Goal: Information Seeking & Learning: Compare options

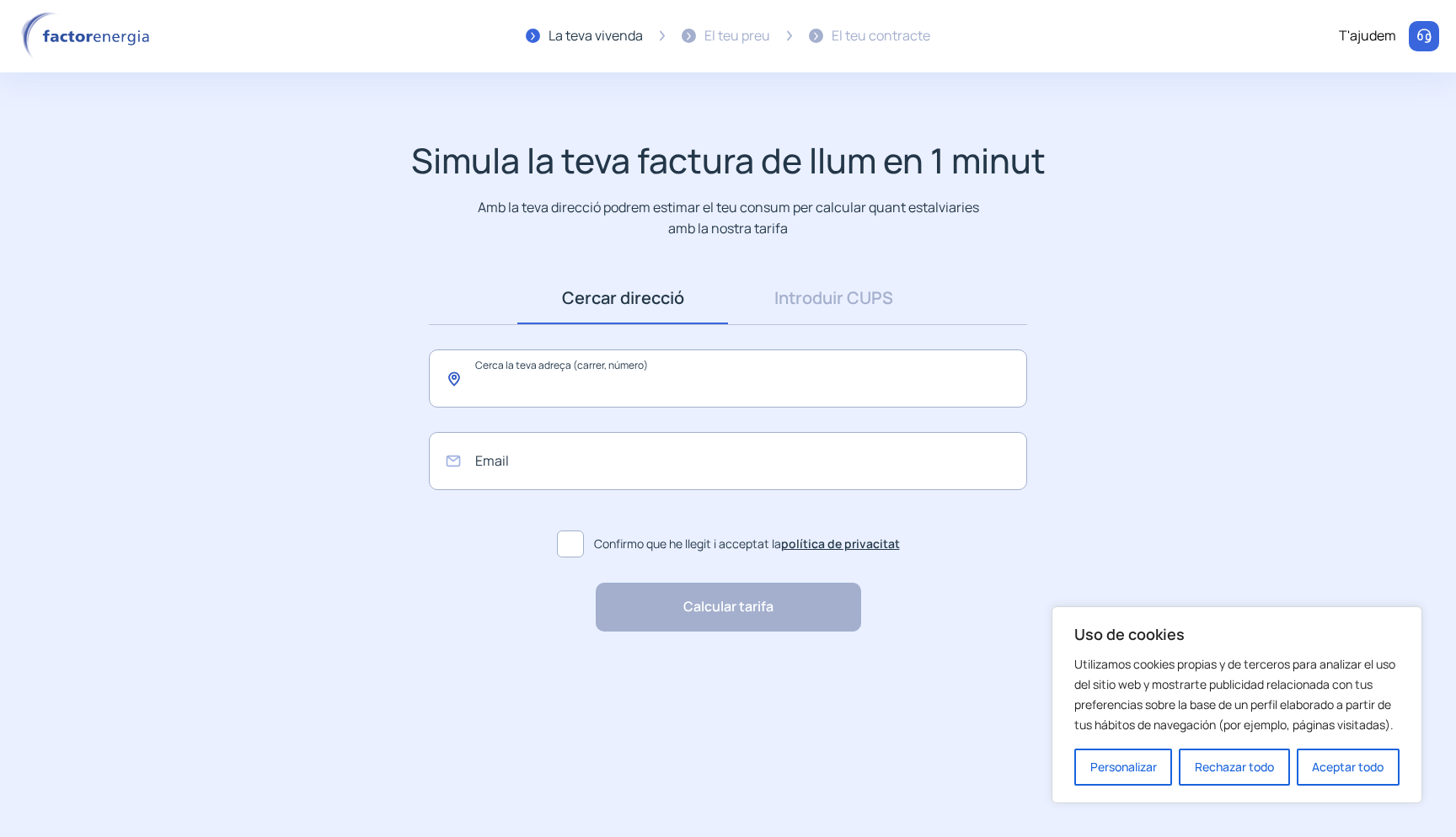
click at [607, 356] on input "text" at bounding box center [727, 378] width 598 height 58
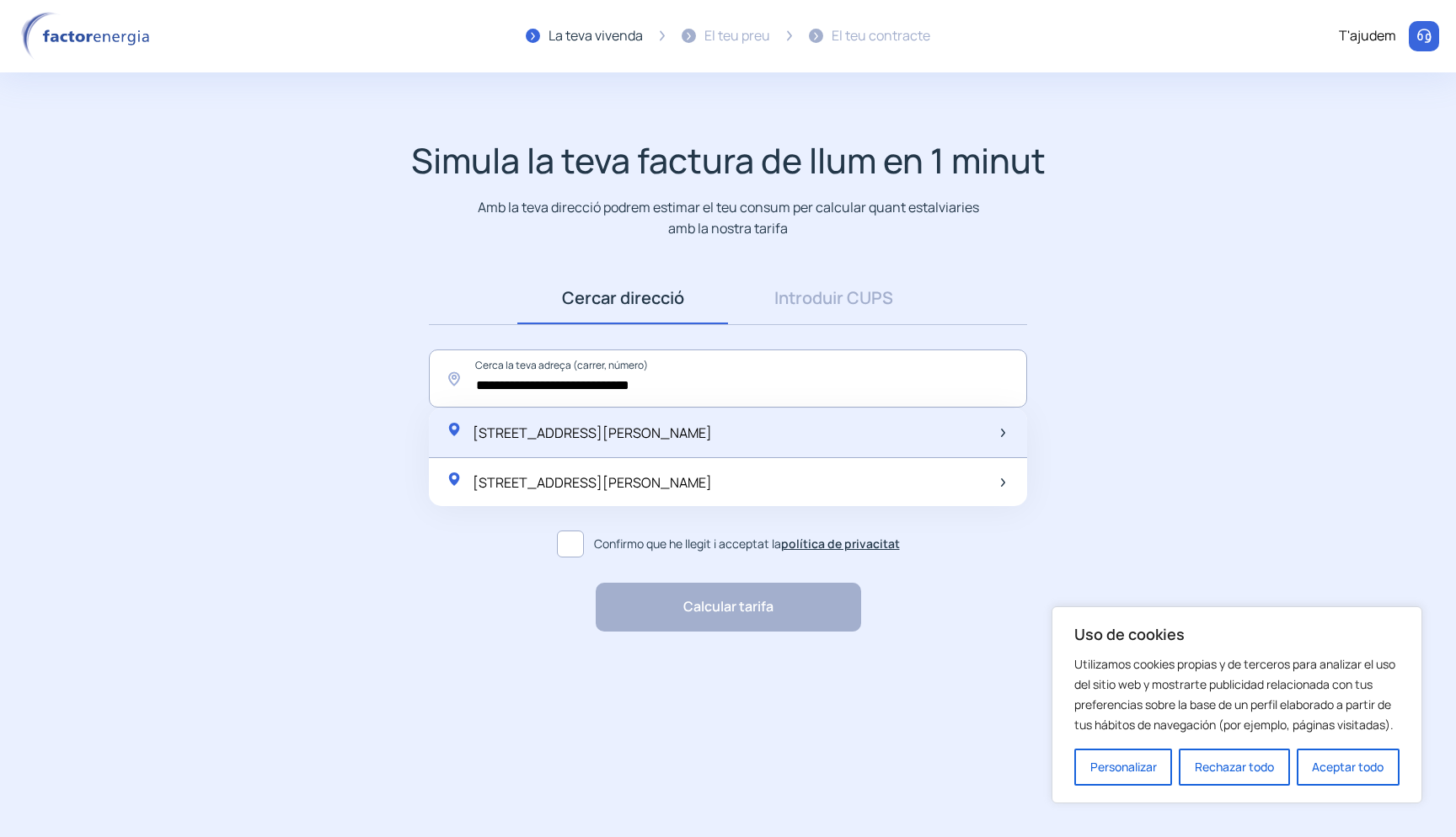
click at [639, 426] on span "[STREET_ADDRESS][PERSON_NAME]" at bounding box center [592, 433] width 239 height 19
type input "**********"
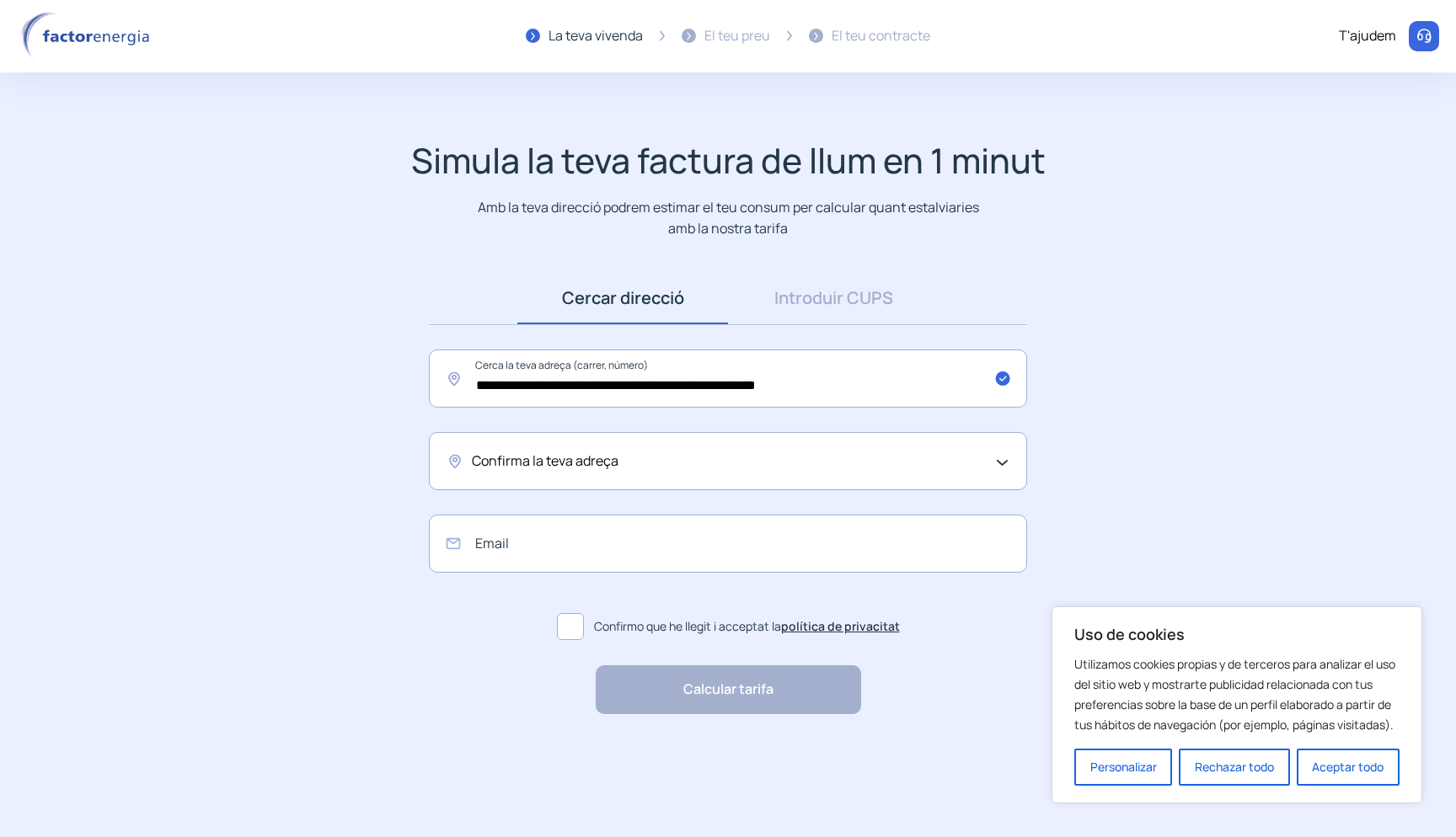
click at [612, 451] on span "Confirma la teva adreça" at bounding box center [545, 462] width 147 height 22
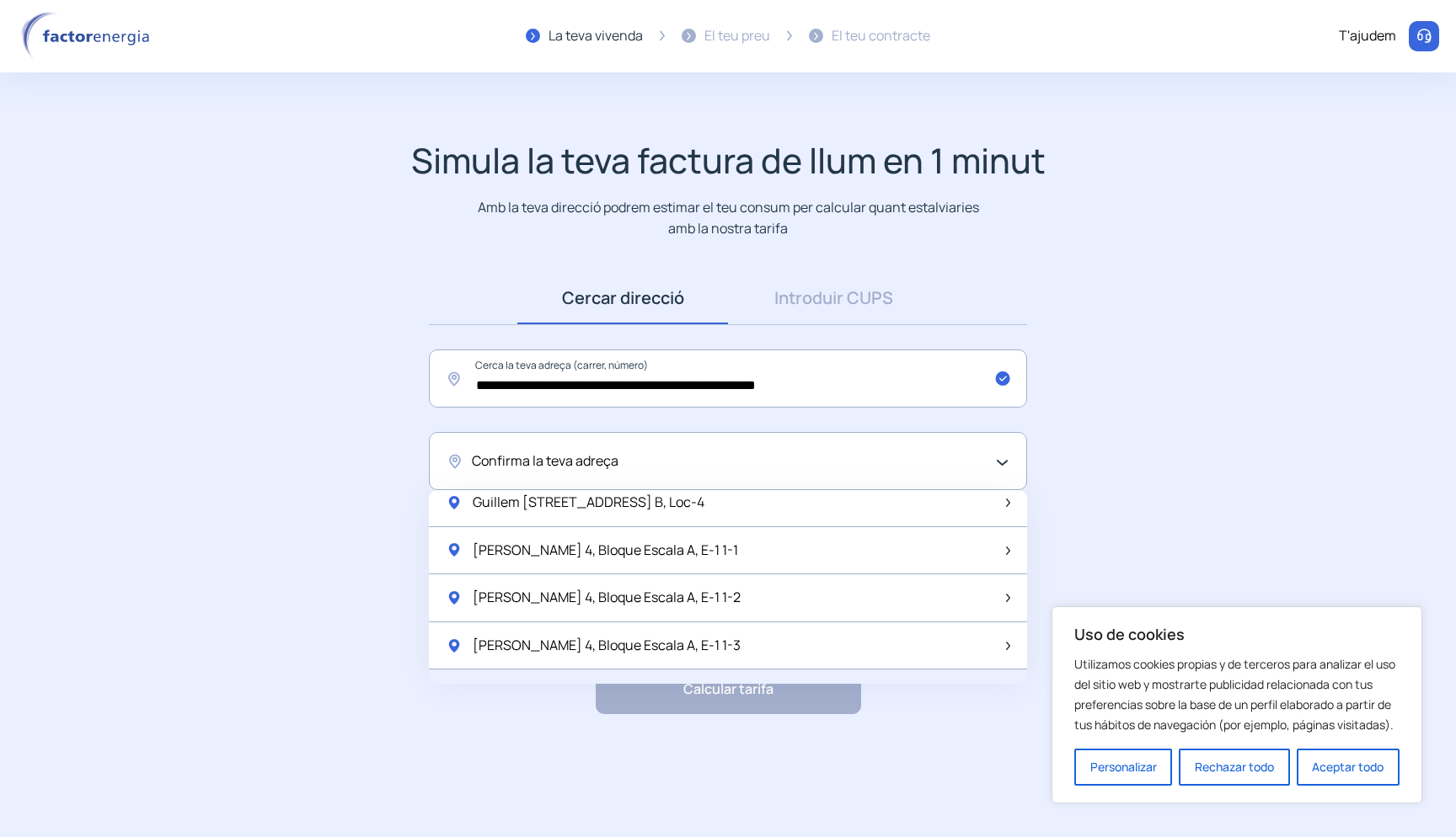
scroll to position [470, 0]
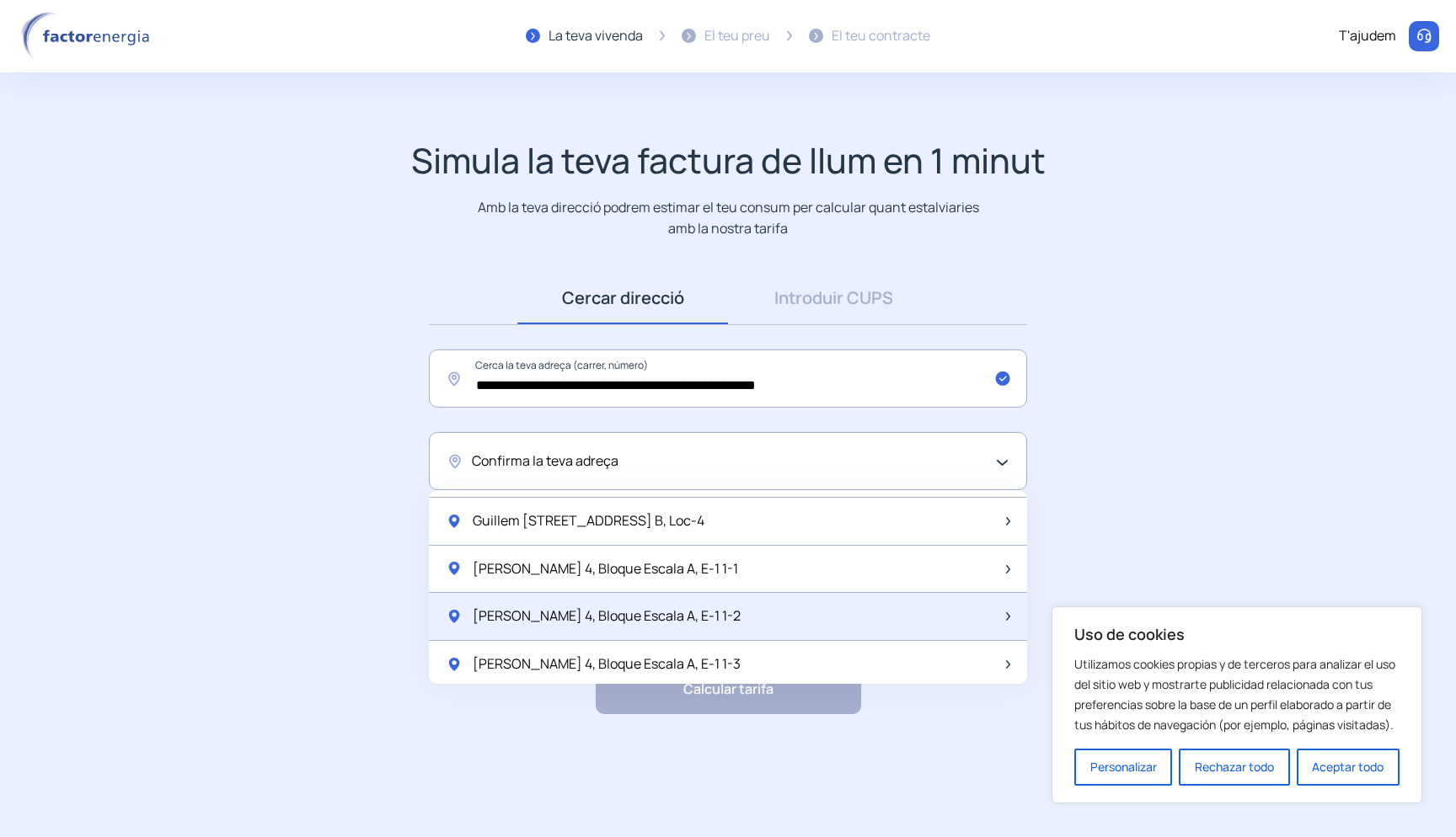
click at [725, 611] on span "[PERSON_NAME] 4, Bloque Escala A, E-1 1-2" at bounding box center [606, 617] width 268 height 22
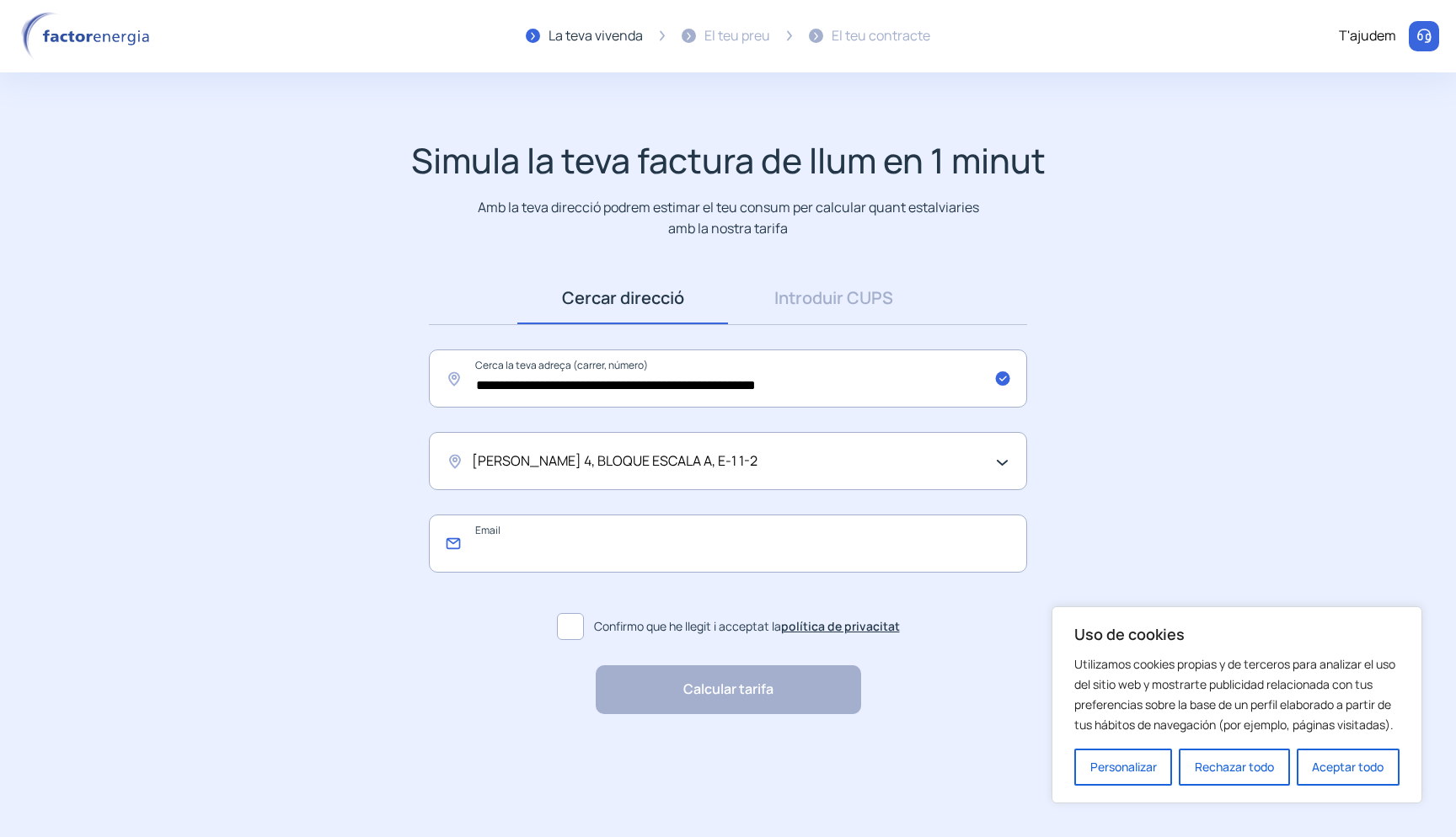
click at [585, 557] on input "email" at bounding box center [727, 543] width 598 height 58
click at [314, 601] on app-search-direction-cups "**********" at bounding box center [728, 427] width 1456 height 574
click at [645, 529] on input "email" at bounding box center [727, 543] width 598 height 58
type input "**********"
click at [565, 626] on span at bounding box center [570, 626] width 27 height 27
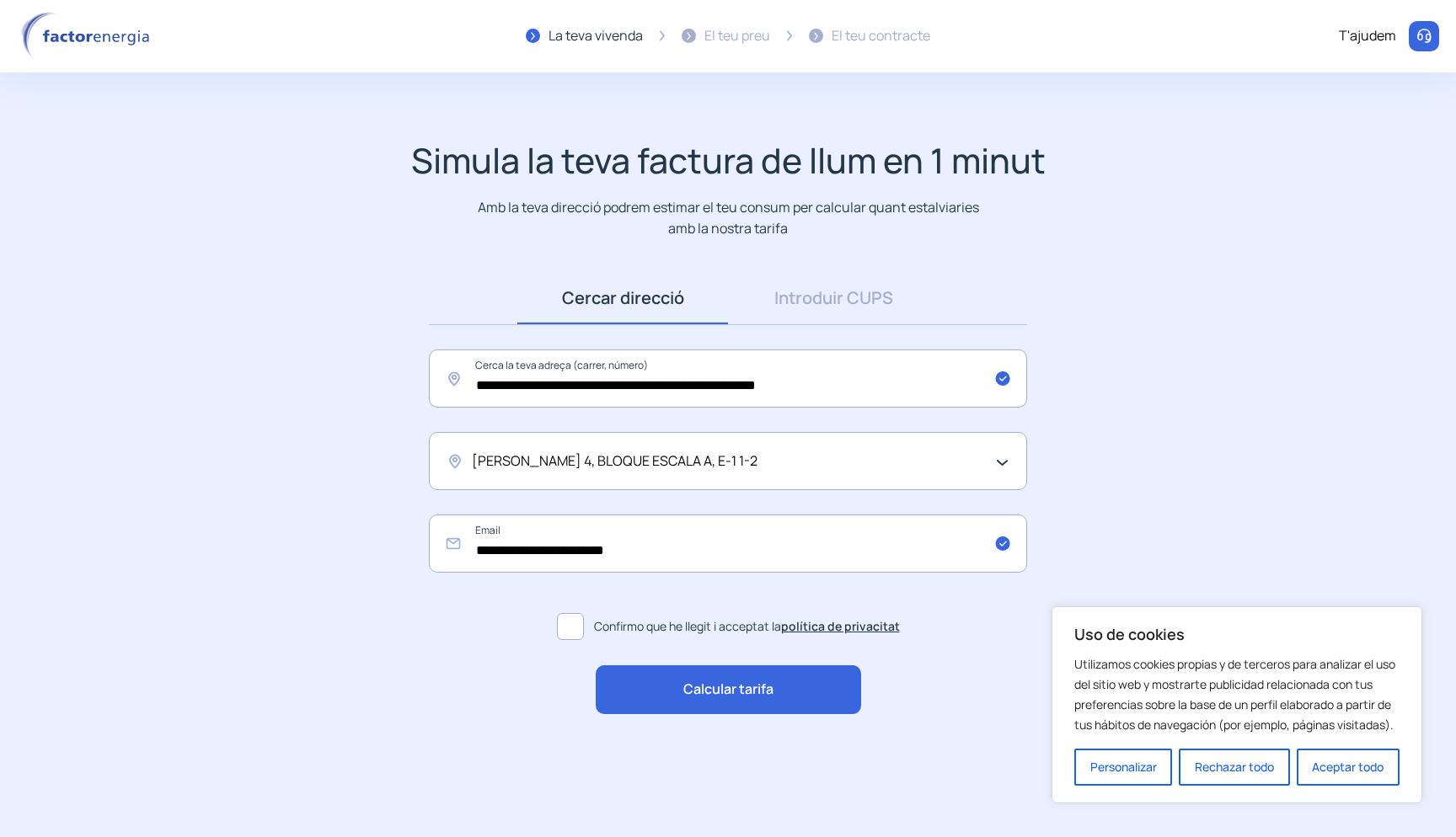
click at [640, 686] on div "Calcular tarifa" at bounding box center [729, 690] width 265 height 49
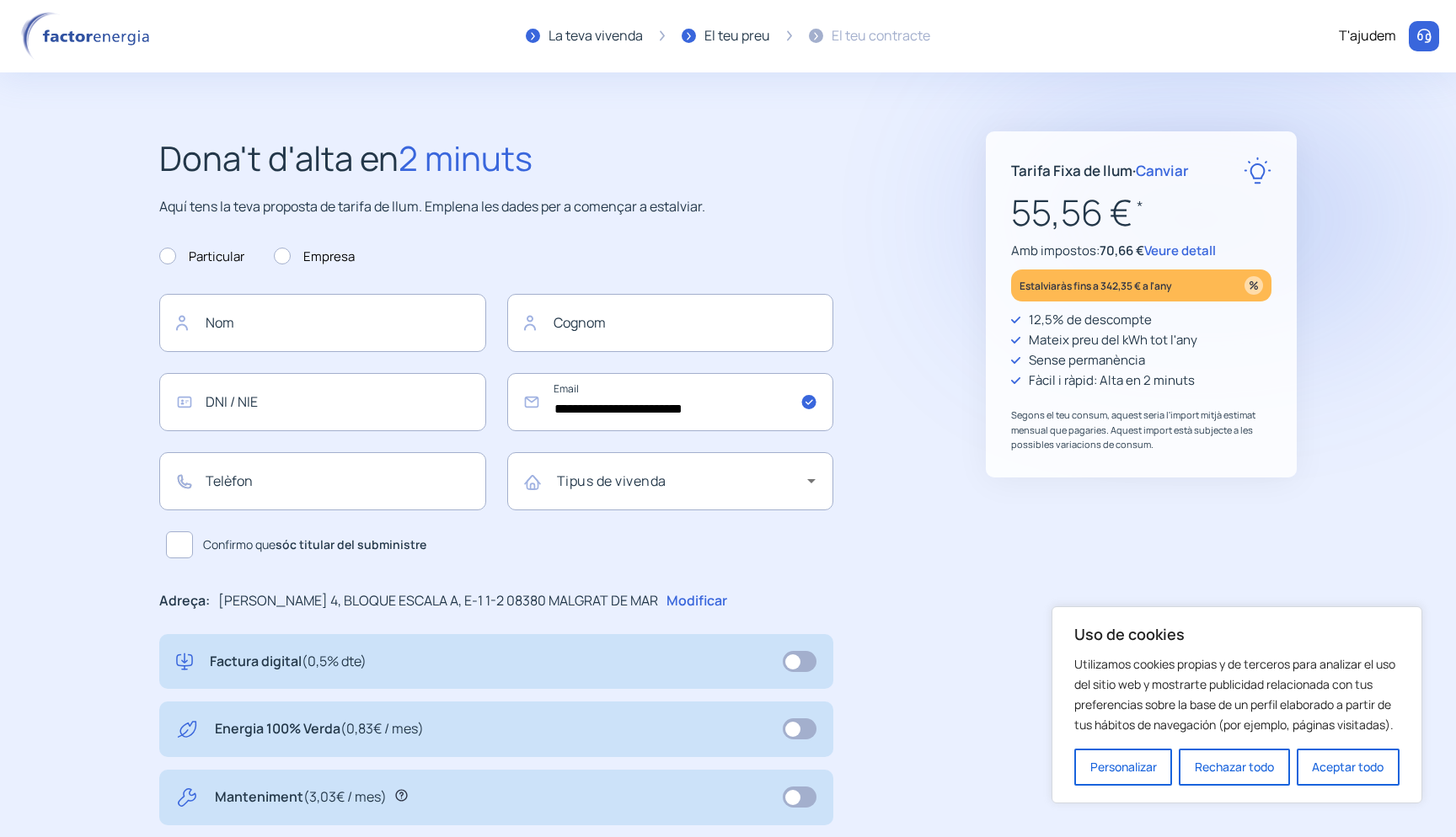
click at [1208, 255] on span "Veure detall" at bounding box center [1181, 251] width 72 height 18
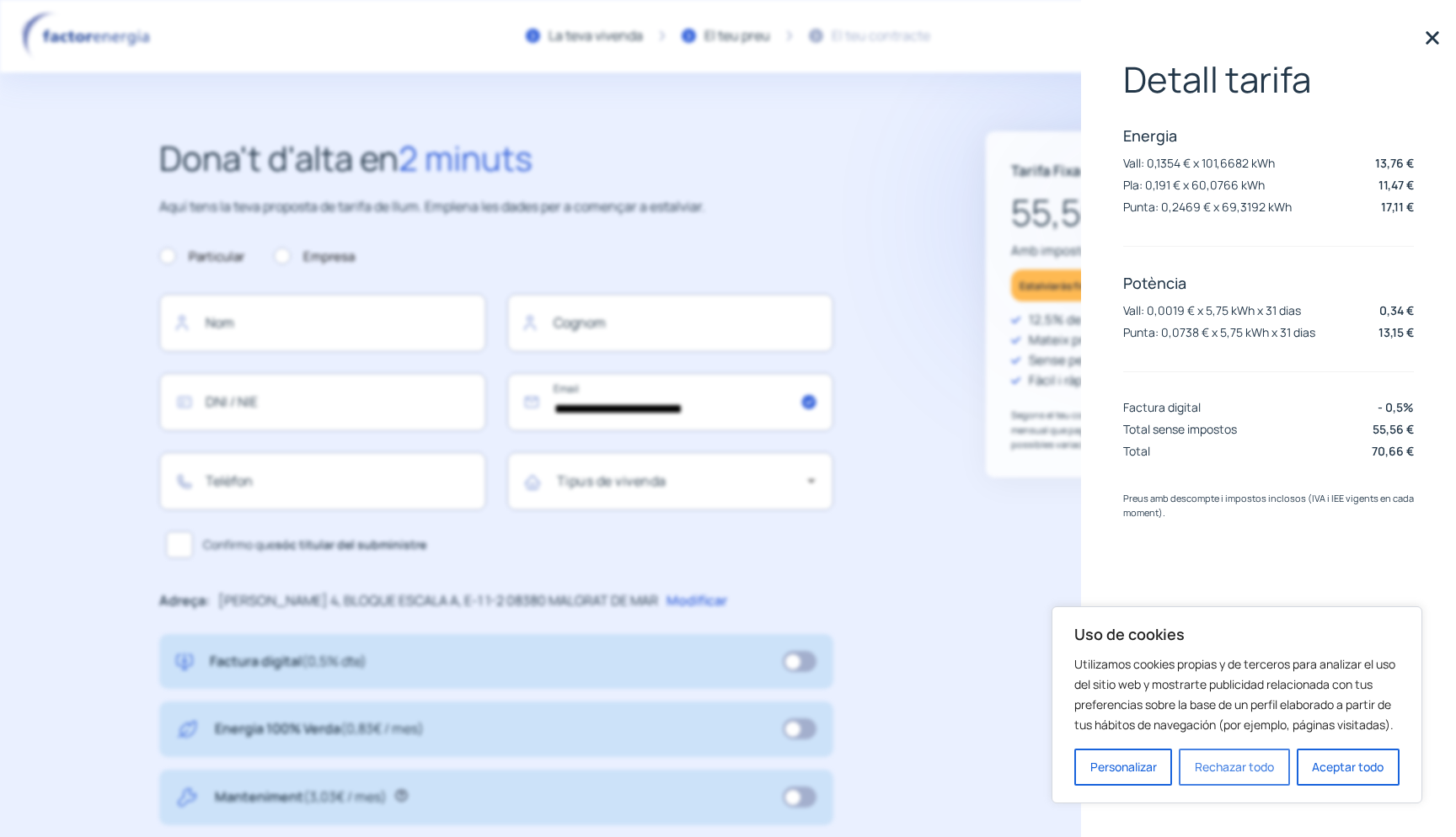
click at [1233, 773] on button "Rechazar todo" at bounding box center [1234, 767] width 110 height 37
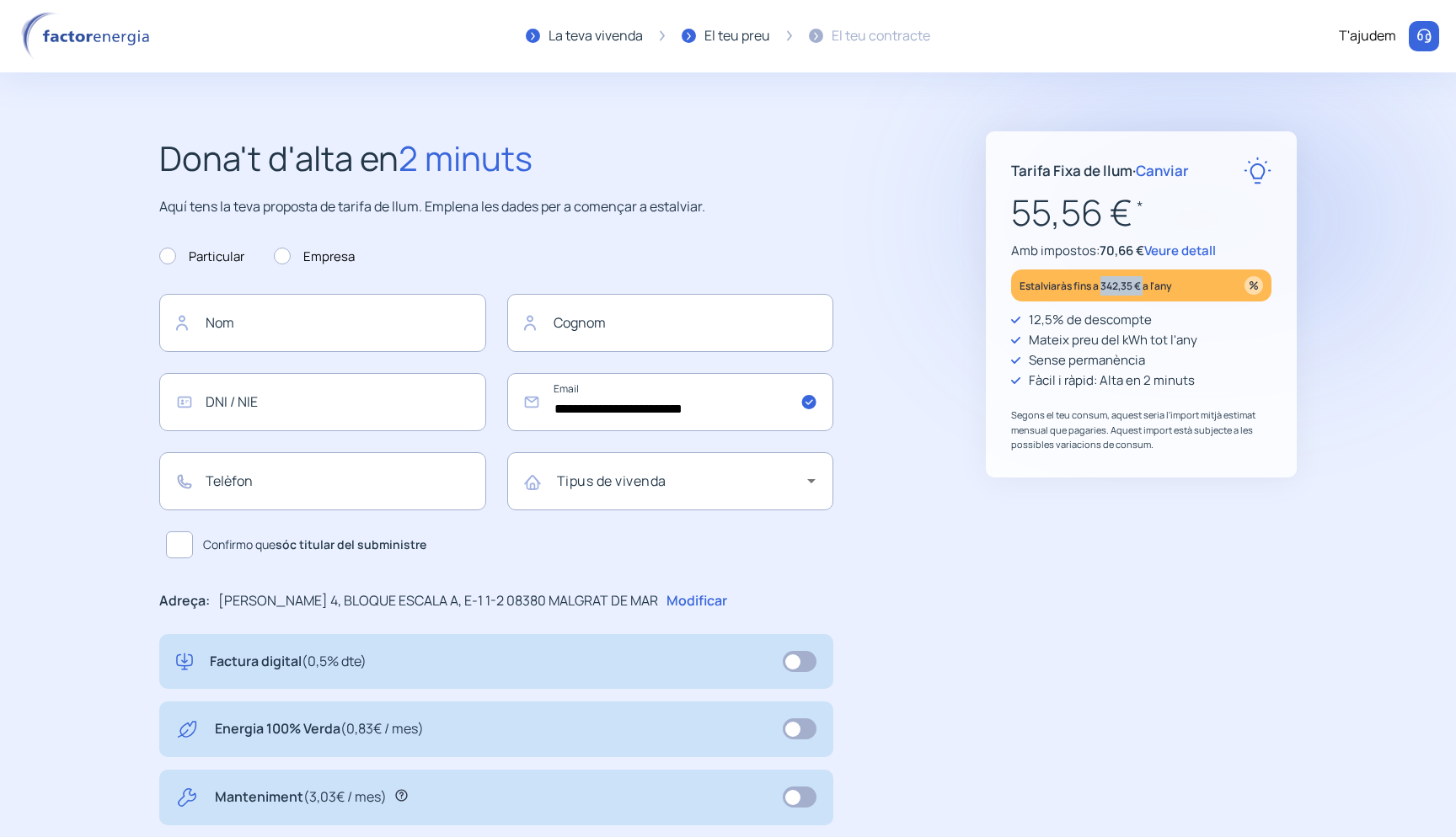
drag, startPoint x: 1105, startPoint y: 286, endPoint x: 1145, endPoint y: 285, distance: 40.0
click at [1146, 286] on p "Estalviaràs fins a 342,35 € a l'any" at bounding box center [1096, 286] width 152 height 20
click at [1145, 285] on p "Estalviaràs fins a 342,35 € a l'any" at bounding box center [1096, 286] width 152 height 20
click at [1200, 246] on span "Veure detall" at bounding box center [1181, 251] width 72 height 18
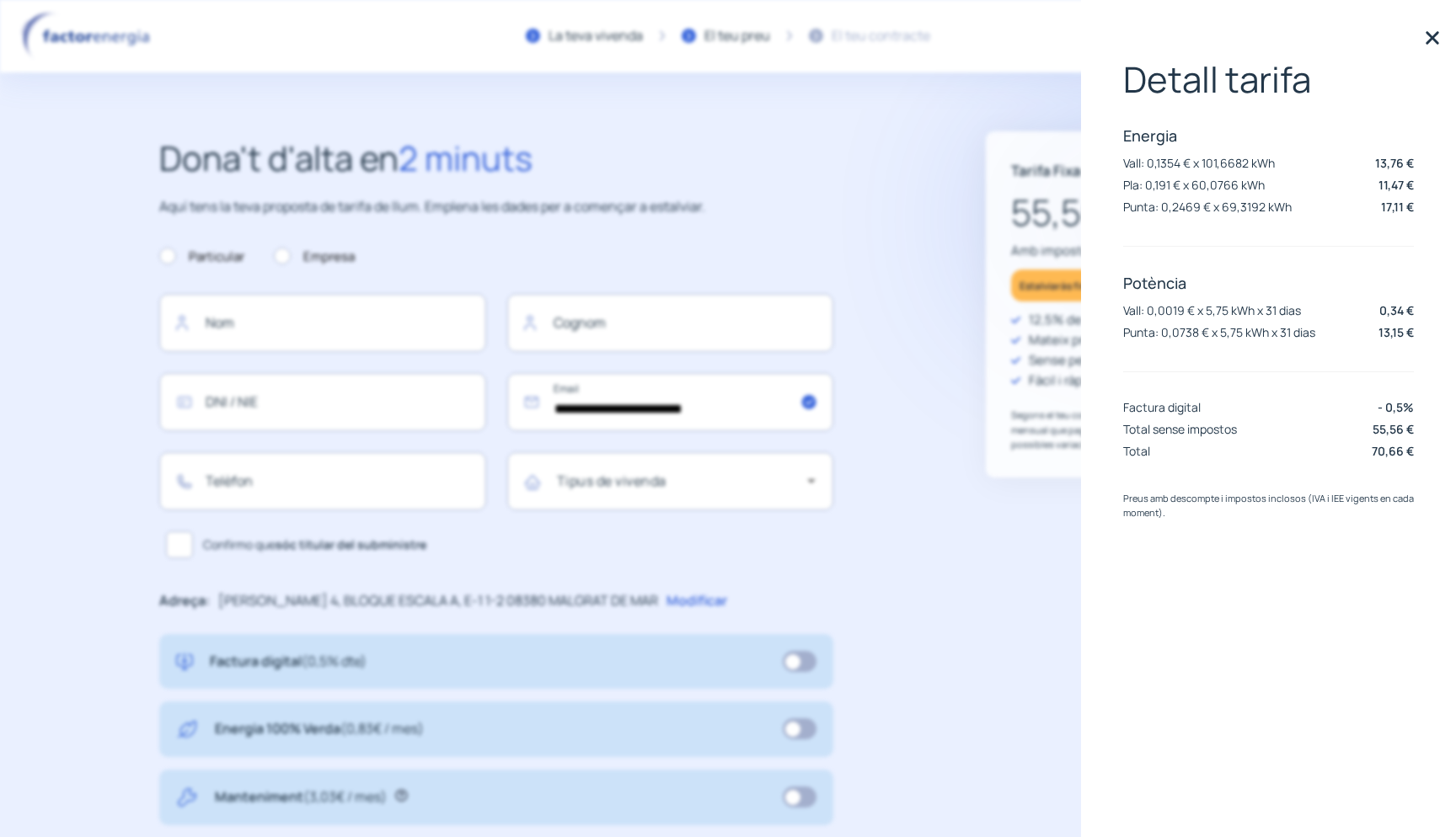
click at [1064, 225] on p "55,56 € *" at bounding box center [1141, 212] width 260 height 56
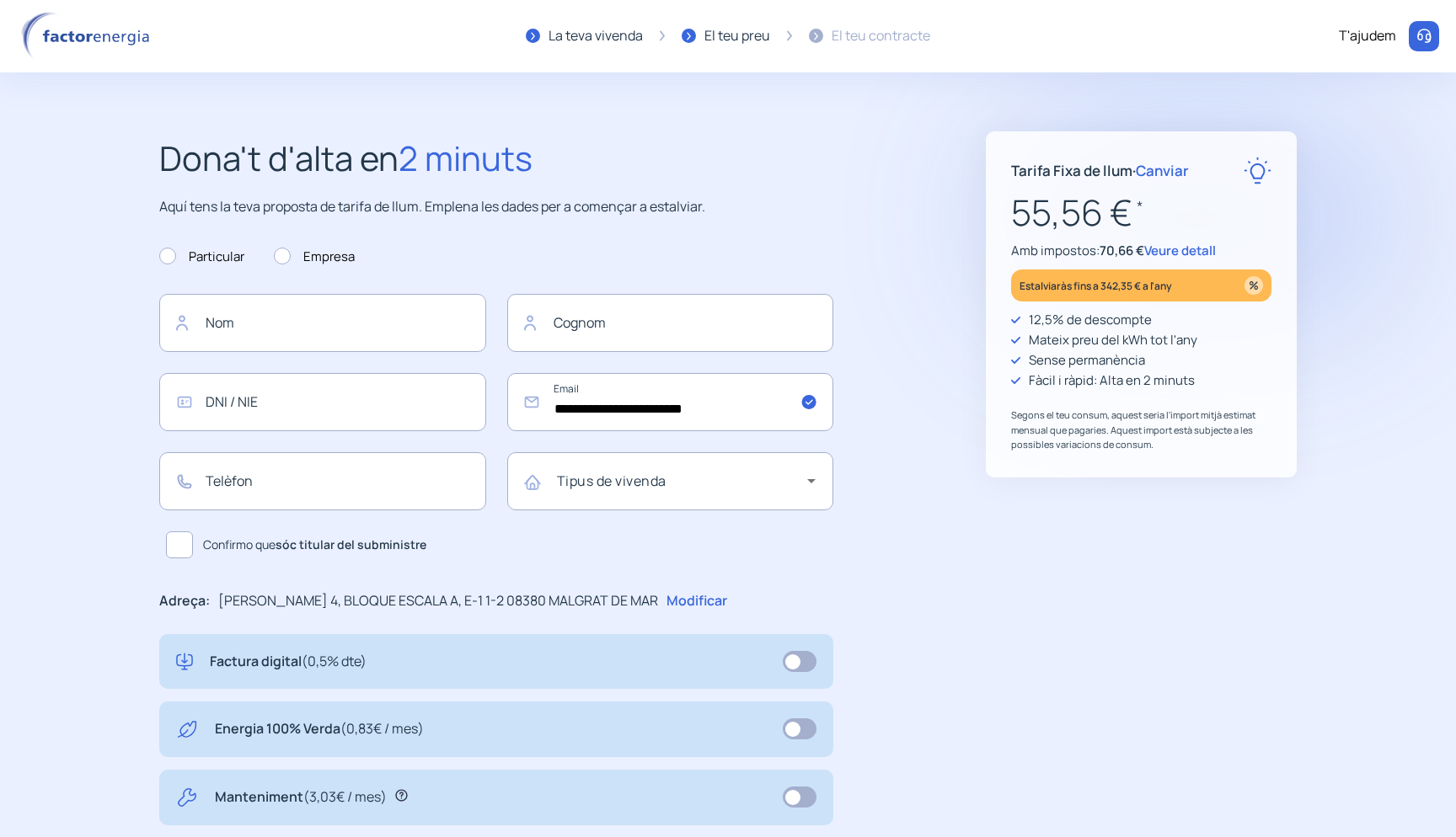
click at [1148, 169] on span "Canviar" at bounding box center [1162, 171] width 53 height 20
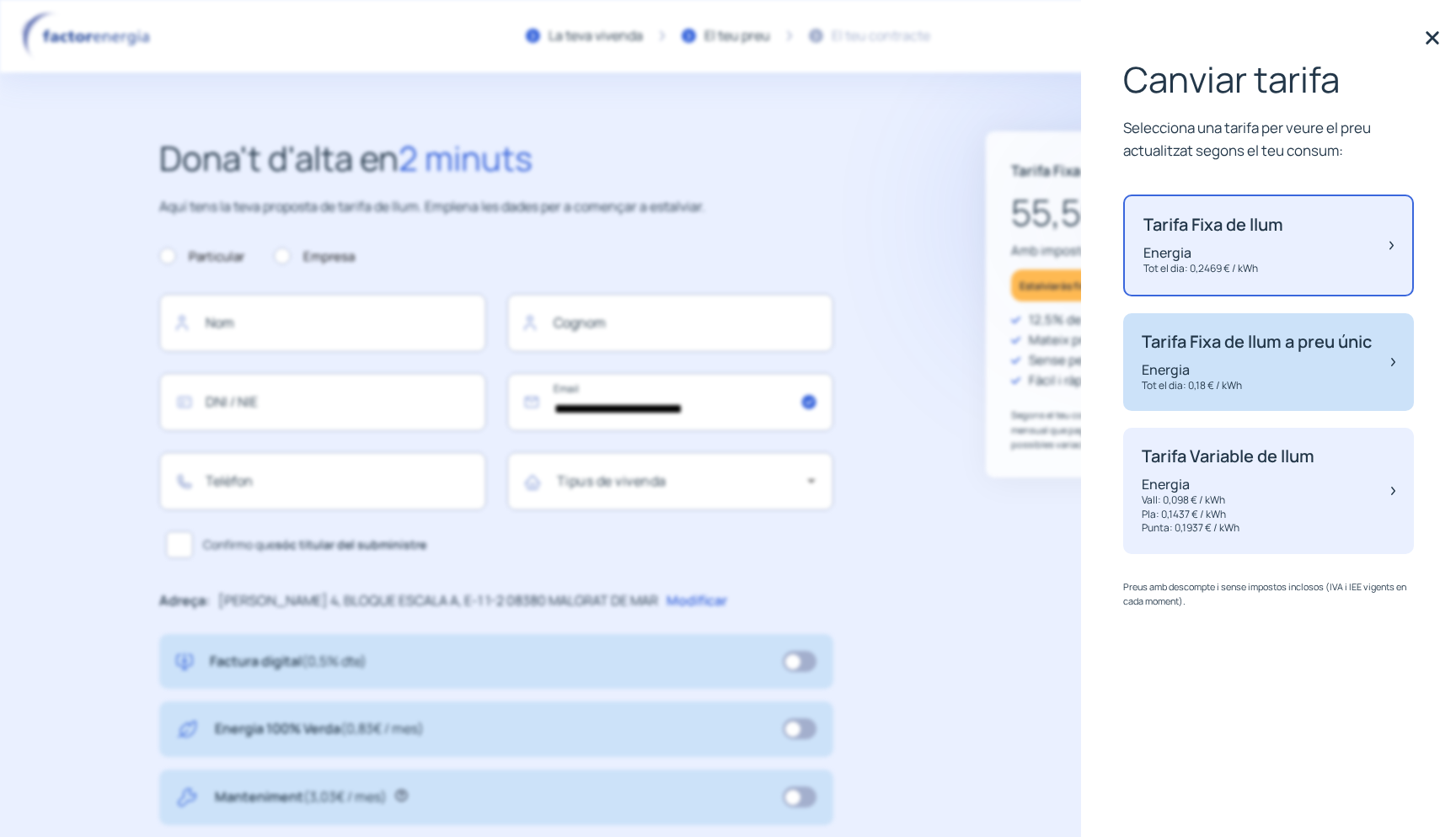
click at [1216, 379] on p "Energia" at bounding box center [1257, 369] width 230 height 19
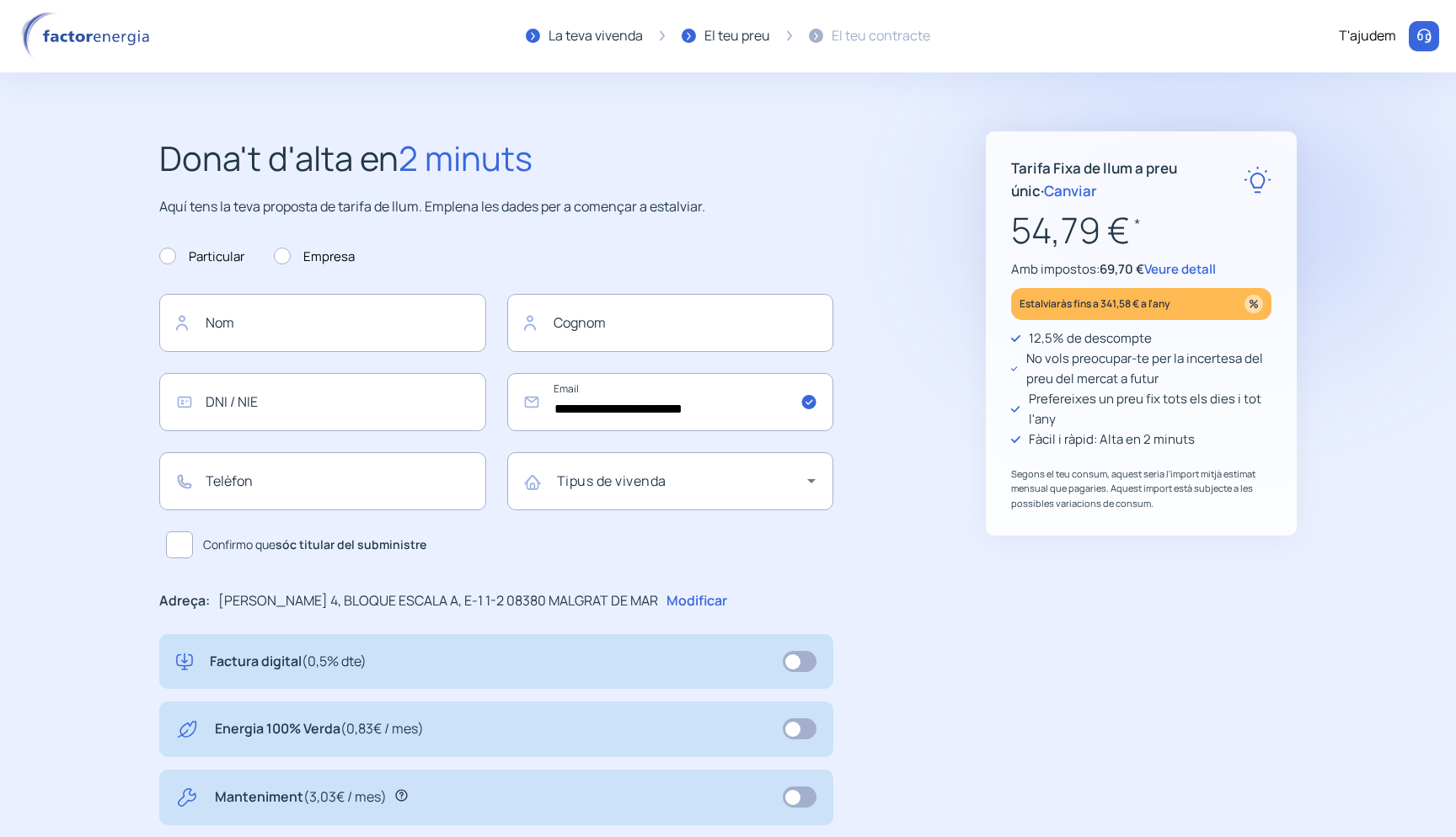
click at [1140, 246] on p "54,79 € *" at bounding box center [1141, 230] width 260 height 56
click at [1166, 273] on span "Veure detall" at bounding box center [1181, 269] width 72 height 18
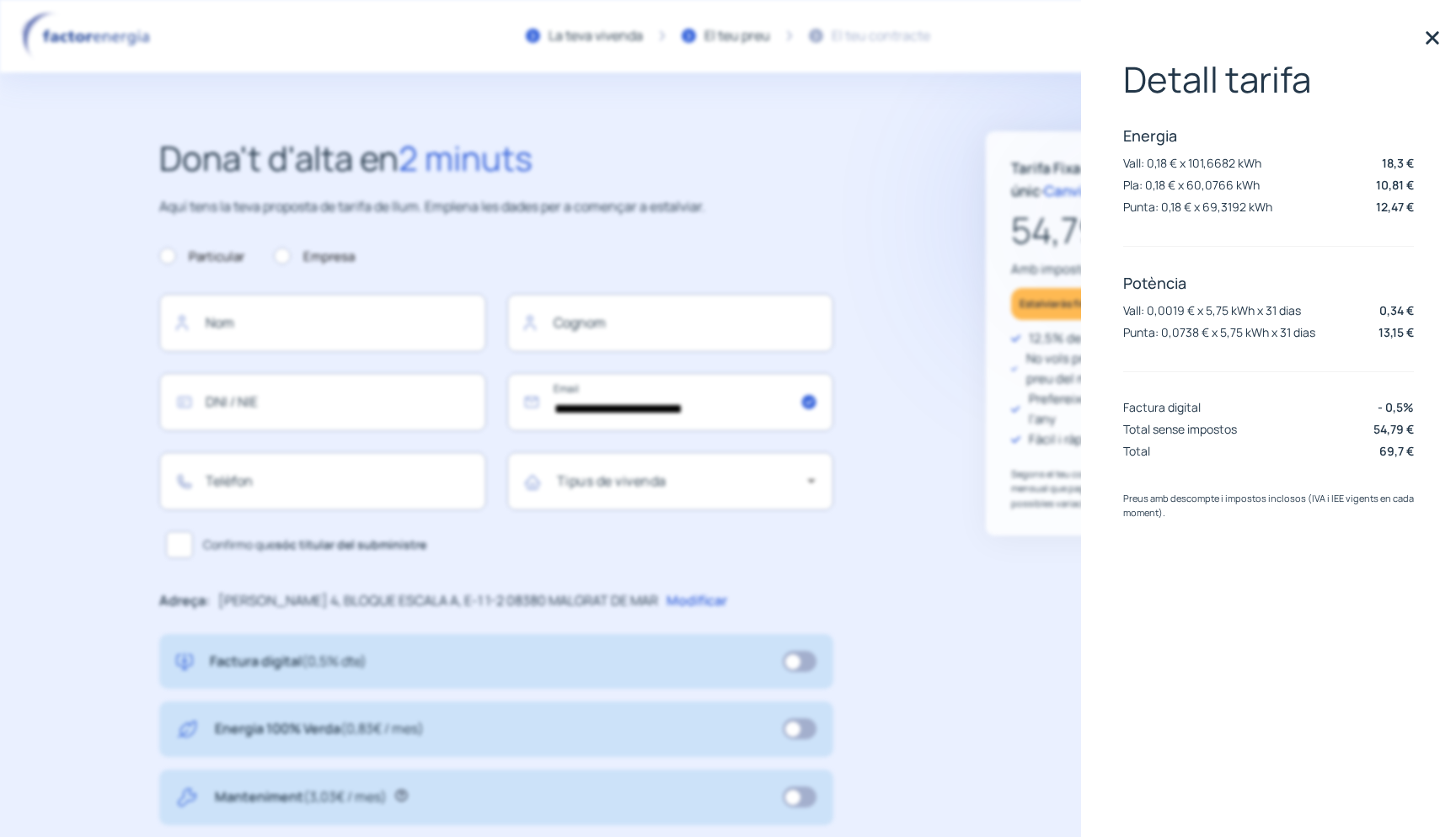
click at [1031, 341] on p "12,5% de descompte" at bounding box center [1090, 339] width 123 height 21
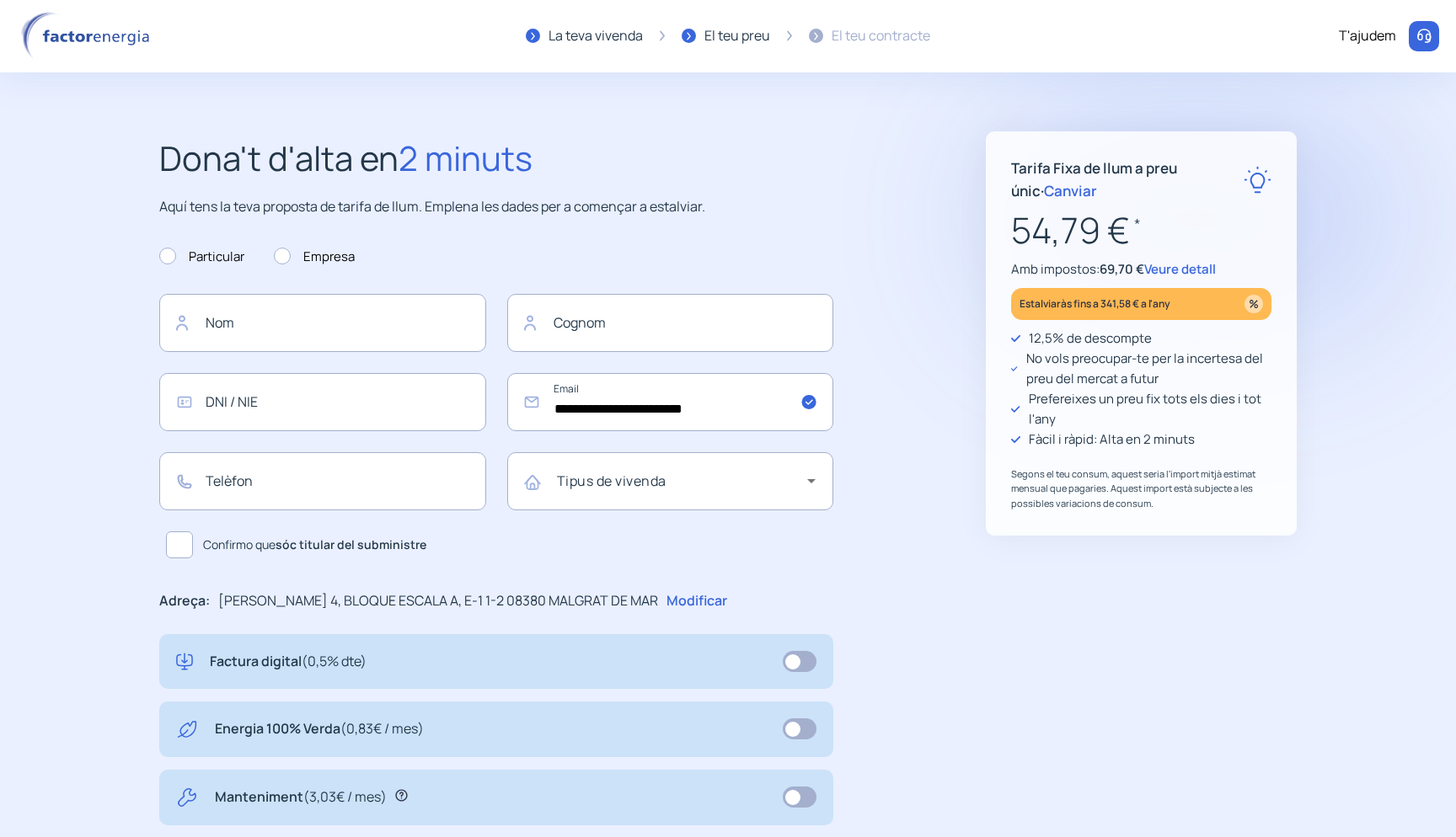
click at [1051, 186] on span "Canviar" at bounding box center [1070, 191] width 53 height 20
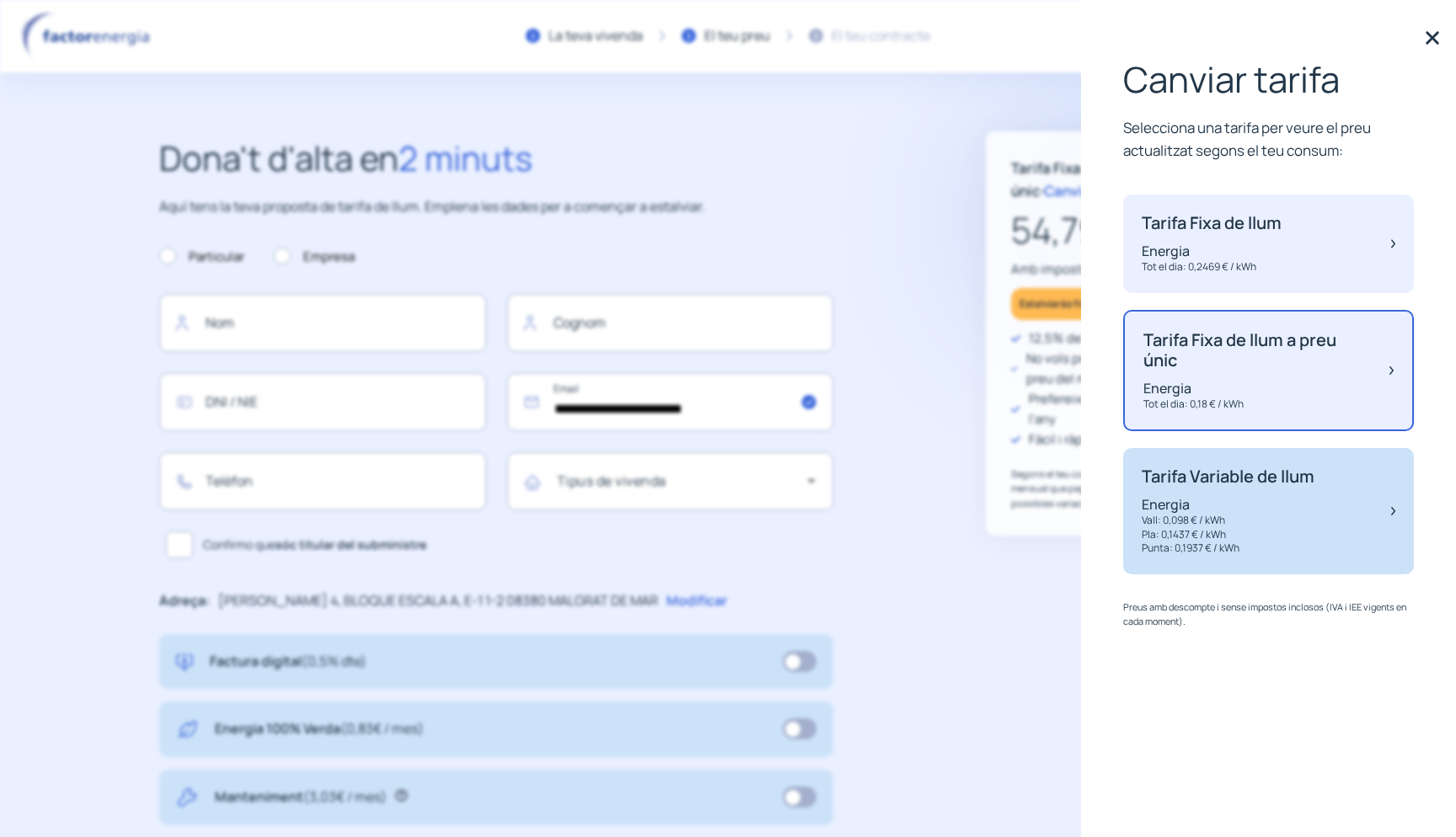
click at [1179, 482] on p "Tarifa Variable de llum" at bounding box center [1228, 477] width 173 height 21
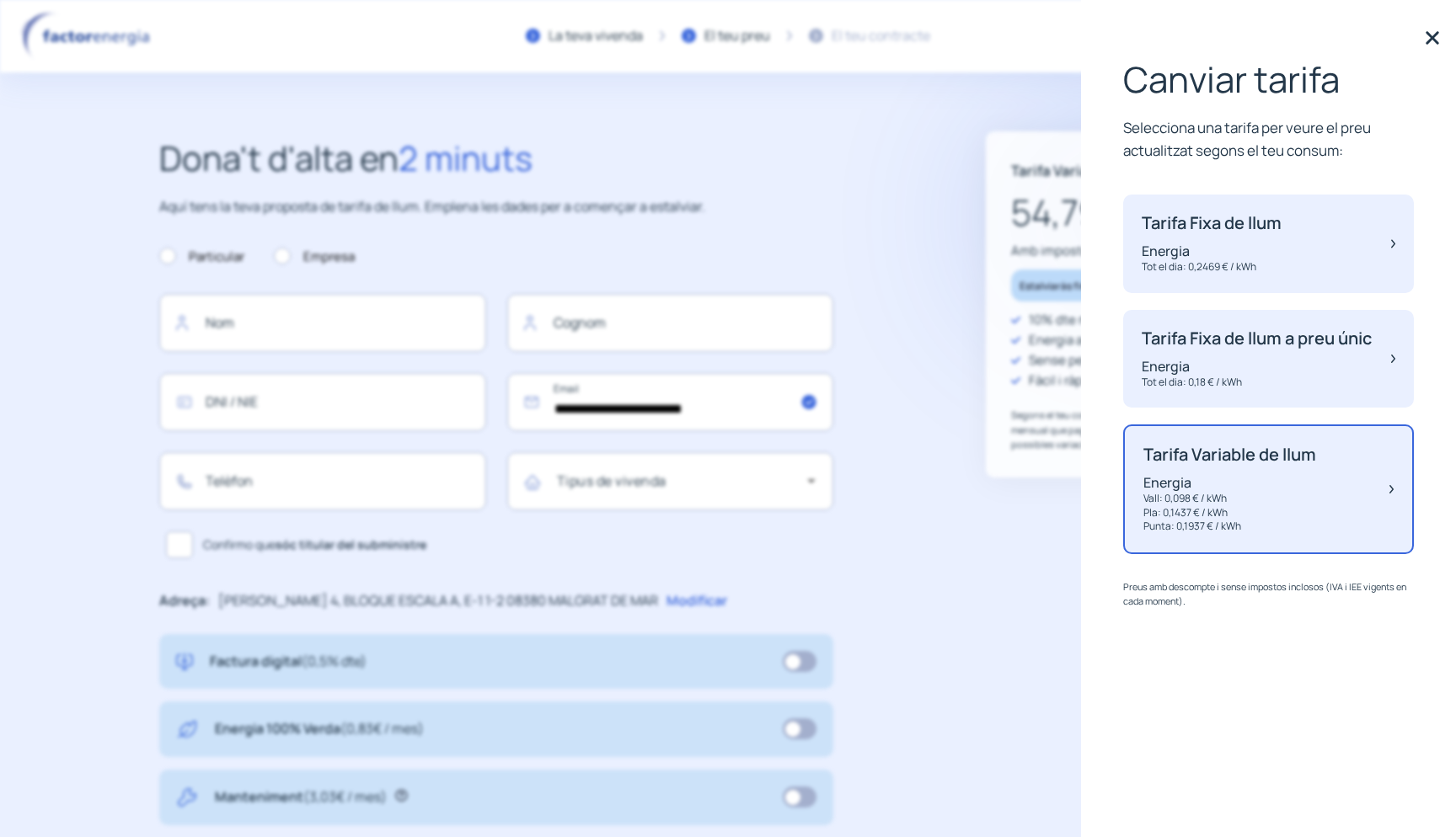
click at [1053, 445] on p "Segons el teu consum, aquest seria l'import mitjà estimat mensual que pagaries.…" at bounding box center [1141, 430] width 260 height 45
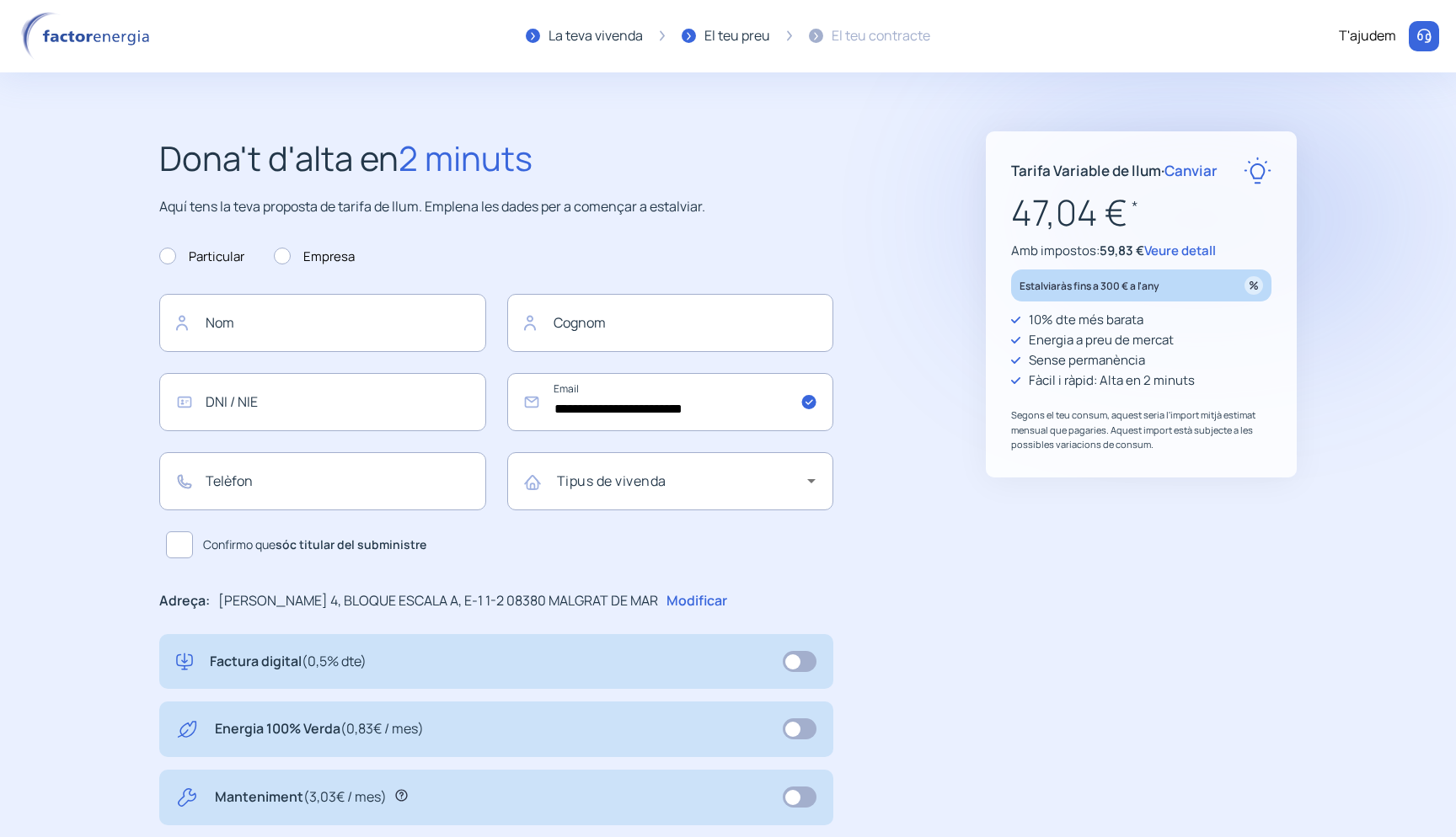
click at [1188, 177] on span "Canviar" at bounding box center [1191, 171] width 53 height 20
